Goal: Task Accomplishment & Management: Use online tool/utility

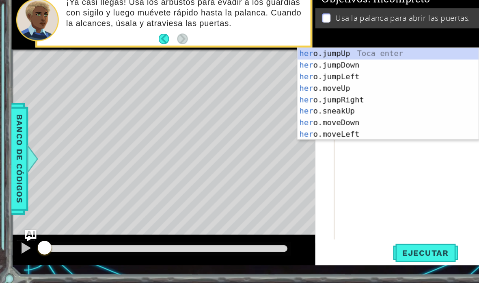
scroll to position [11, 26]
click at [360, 249] on span "Ejecutar" at bounding box center [361, 253] width 56 height 8
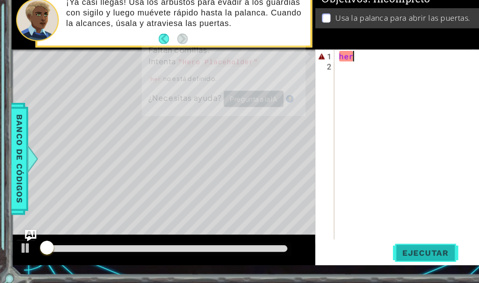
click at [366, 249] on span "Ejecutar" at bounding box center [361, 253] width 56 height 8
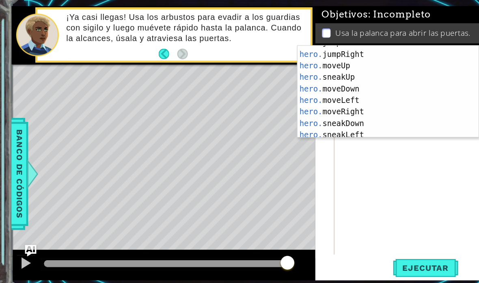
scroll to position [27, 0]
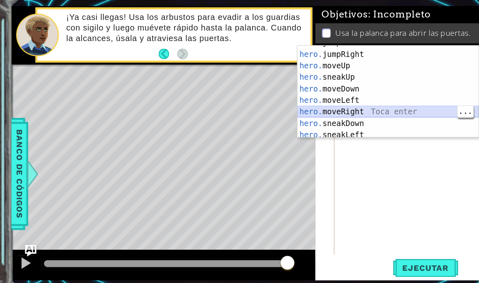
click at [346, 94] on div "hero. jumpLeft Toca enter hero. jumpRight Toca enter hero. moveUp Toca enter he…" at bounding box center [329, 106] width 154 height 98
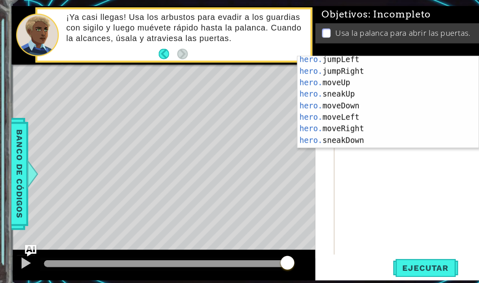
scroll to position [21, 0]
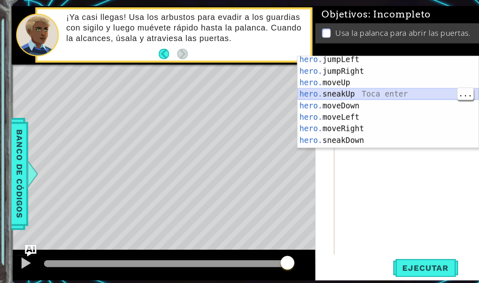
click at [340, 77] on div "hero. jumpLeft Toca enter hero. jumpRight Toca enter hero. moveUp Toca enter he…" at bounding box center [329, 121] width 154 height 98
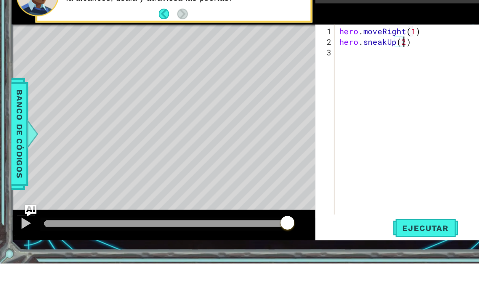
scroll to position [11, 15]
click at [366, 249] on span "Ejecutar" at bounding box center [361, 253] width 56 height 8
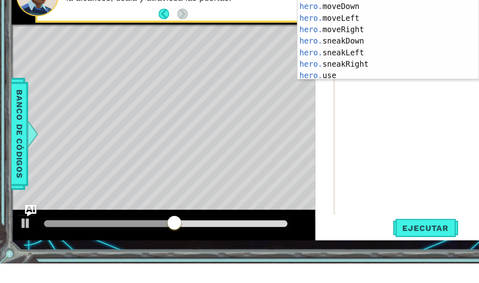
scroll to position [47, 0]
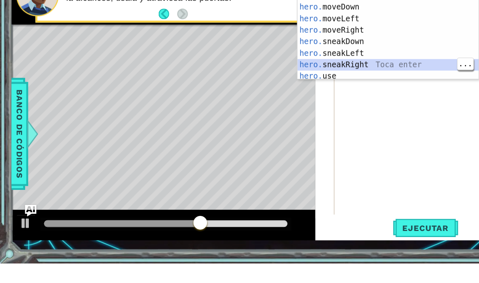
click at [315, 54] on div "hero. moveUp Toca enter hero. sneakUp Toca enter hero. moveDown Toca enter hero…" at bounding box center [329, 90] width 154 height 98
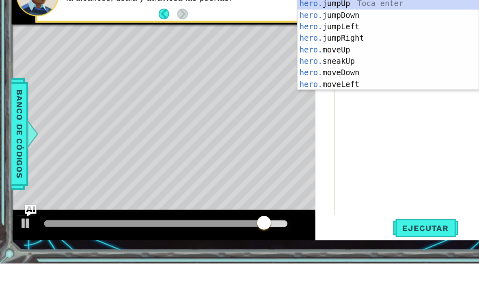
scroll to position [11, 34]
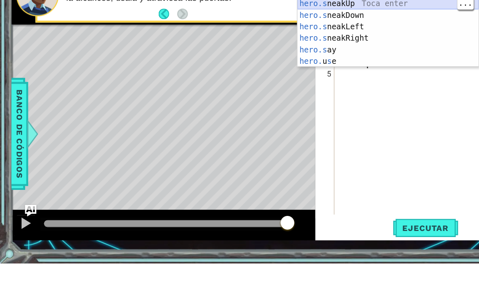
click at [350, 58] on div "hero.s neakUp Toca enter hero.s neakDown Toca enter hero.s neakLeft Toca enter …" at bounding box center [329, 97] width 154 height 78
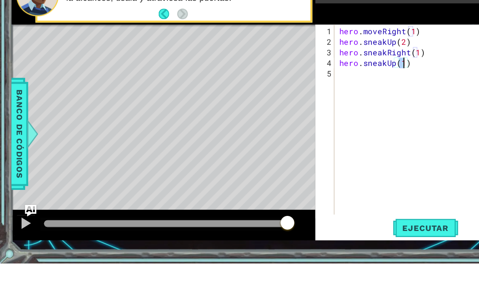
click at [344, 46] on div "Usa la palanca para abrir las puertas." at bounding box center [358, 54] width 183 height 17
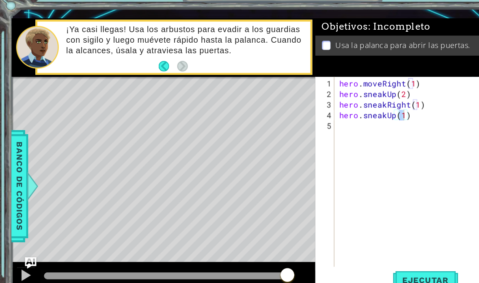
click at [354, 56] on div "Objetivos : Incompleto Usa la palanca para abrir las puertas." at bounding box center [358, 56] width 183 height 50
click at [352, 102] on div "hero . moveRight ( 1 ) hero . sneakUp ( 2 ) hero . sneakRight ( 1 ) hero . snea…" at bounding box center [369, 171] width 167 height 179
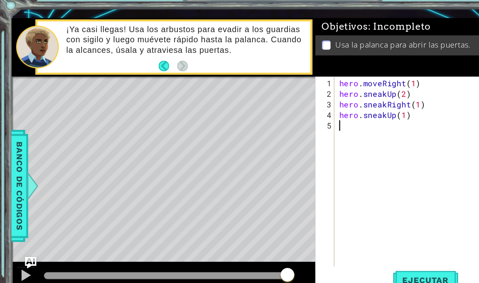
click at [293, 107] on div "hero . moveRight ( 1 ) hero . sneakUp ( 2 ) hero . sneakRight ( 1 ) hero . snea…" at bounding box center [369, 171] width 167 height 179
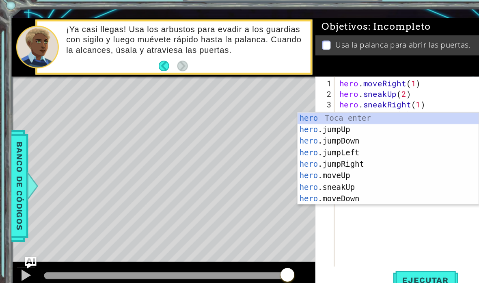
scroll to position [11, 22]
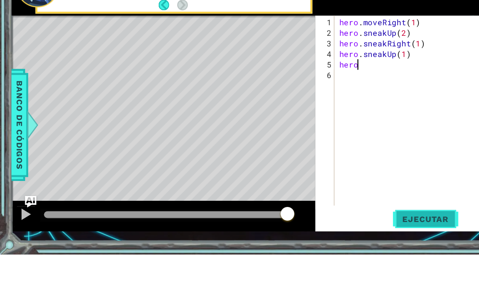
click at [363, 249] on span "Ejecutar" at bounding box center [361, 253] width 56 height 8
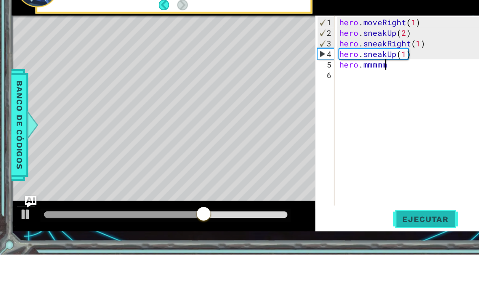
scroll to position [11, 32]
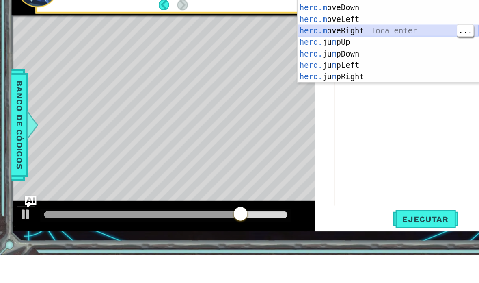
click at [332, 59] on div "hero.m oveUp Toca enter hero.m oveDown Toca enter hero.m oveLeft Toca enter her…" at bounding box center [329, 108] width 154 height 98
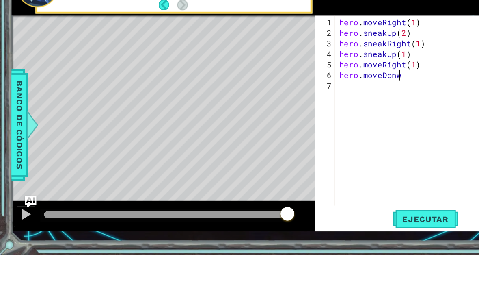
click at [343, 82] on div "hero . moveRight ( 1 ) hero . sneakUp ( 2 ) hero . sneakRight ( 1 ) hero . snea…" at bounding box center [369, 171] width 167 height 179
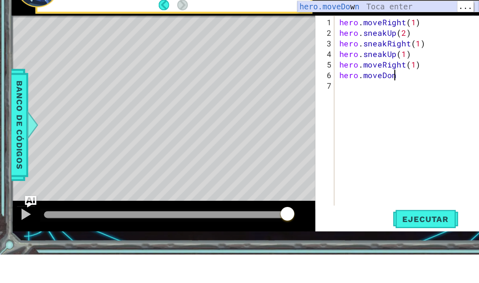
click at [366, 68] on div "hero.moveDo w n [GEOGRAPHIC_DATA] enter" at bounding box center [329, 82] width 154 height 29
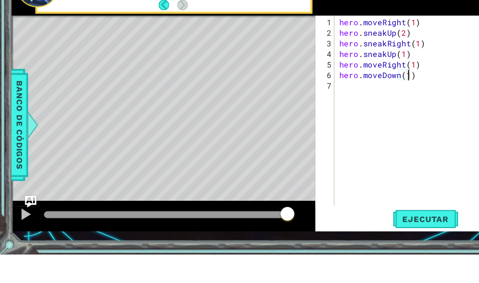
scroll to position [11, 15]
click at [358, 249] on span "Ejecutar" at bounding box center [361, 253] width 56 height 8
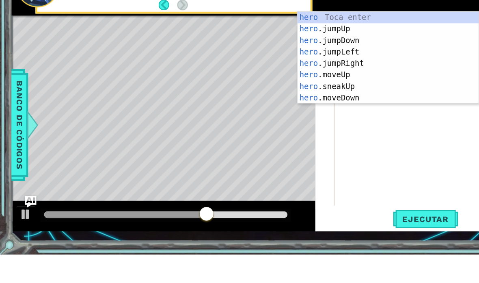
scroll to position [11, 26]
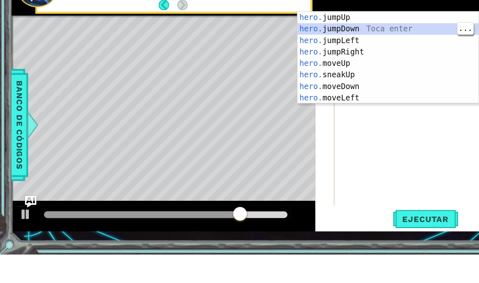
click at [341, 77] on div "hero. jumpUp Toca enter hero. jumpDown Toca enter hero. jumpLeft Toca enter her…" at bounding box center [329, 126] width 154 height 98
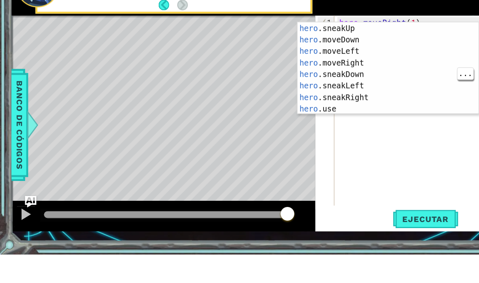
scroll to position [63, 0]
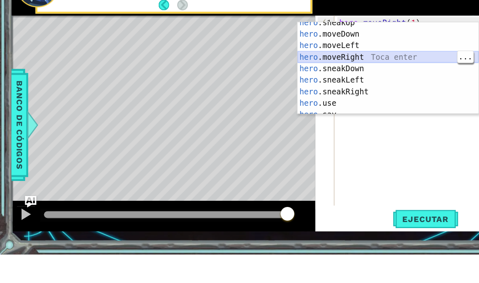
click at [329, 82] on div "hero .sneakUp Toca enter hero .moveDown Toca enter hero .moveLeft Toca enter he…" at bounding box center [329, 131] width 154 height 98
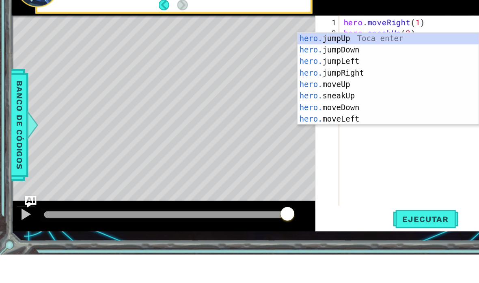
scroll to position [11, 34]
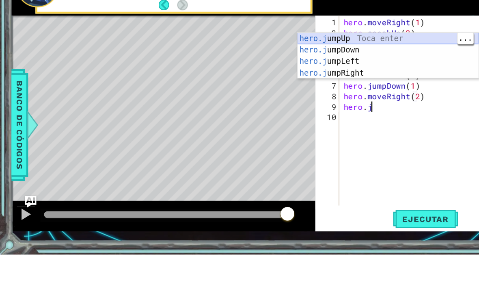
click at [334, 95] on div "hero.j umpUp Toca enter hero.j umpDown Toca enter hero.j umpLeft Toca enter her…" at bounding box center [329, 124] width 154 height 59
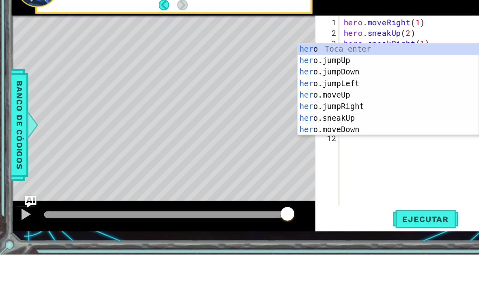
scroll to position [11, 26]
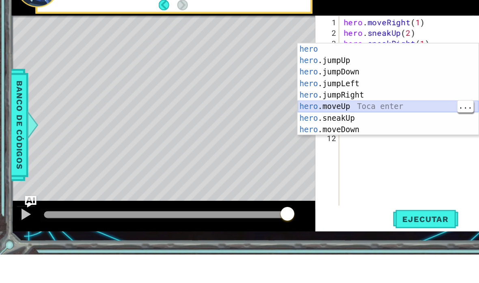
click at [319, 104] on div "hero Toca enter hero .jumpUp Toca enter hero .jumpDown Toca enter hero .jumpLef…" at bounding box center [329, 153] width 154 height 98
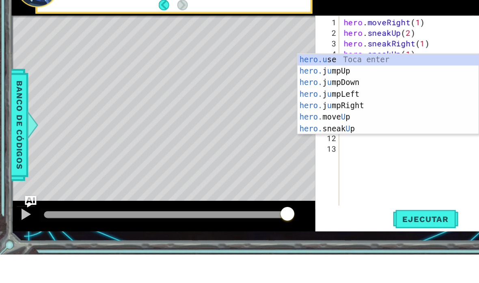
scroll to position [11, 38]
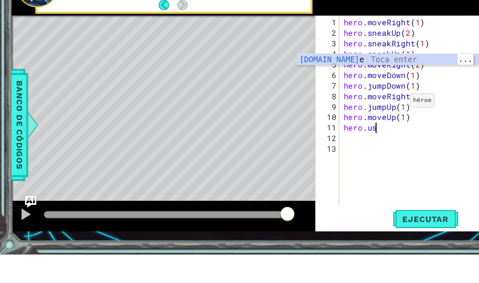
click at [365, 113] on div "[DOMAIN_NAME] e Toca enter" at bounding box center [329, 127] width 154 height 29
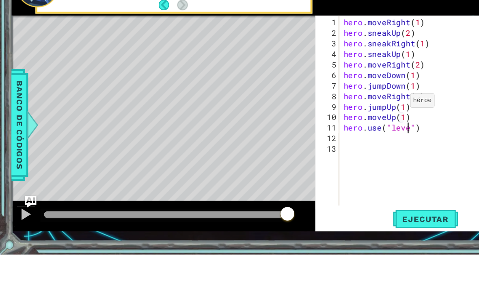
scroll to position [11, 30]
click at [361, 249] on span "Ejecutar" at bounding box center [361, 253] width 56 height 8
type textarea "abcde fg"
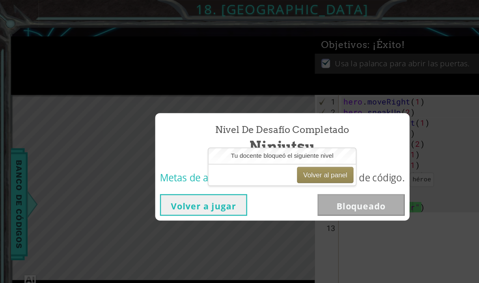
scroll to position [0, 0]
